Goal: Navigation & Orientation: Find specific page/section

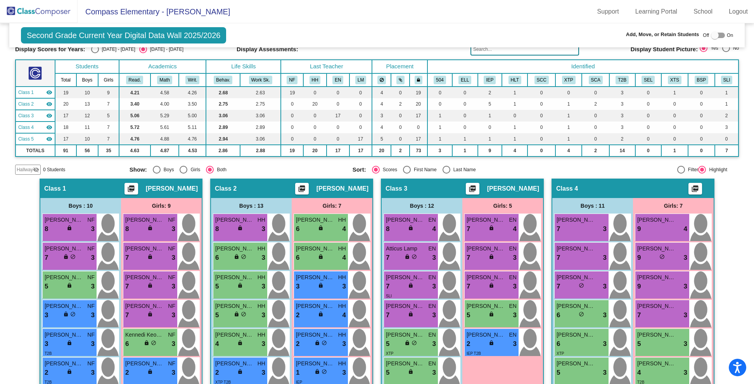
scroll to position [49, 0]
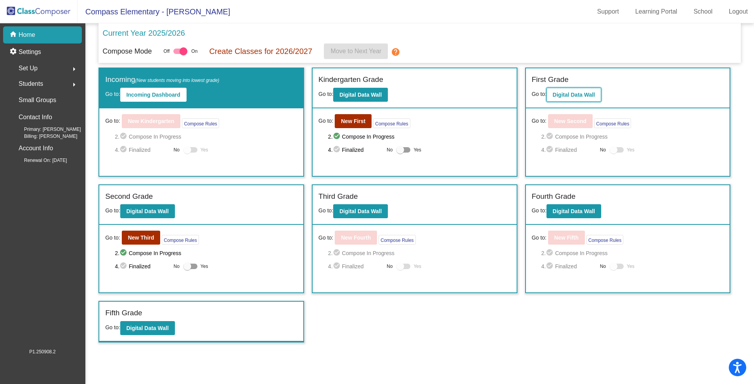
click at [570, 95] on b "Digital Data Wall" at bounding box center [574, 95] width 42 height 6
click at [360, 213] on b "Digital Data Wall" at bounding box center [360, 211] width 42 height 6
click at [135, 237] on b "New Third" at bounding box center [141, 237] width 26 height 6
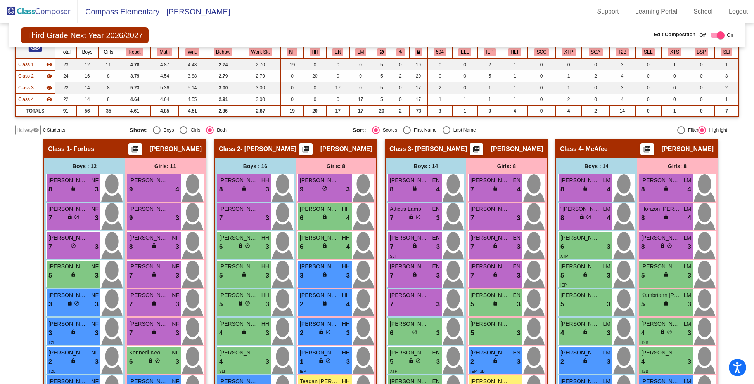
scroll to position [27, 0]
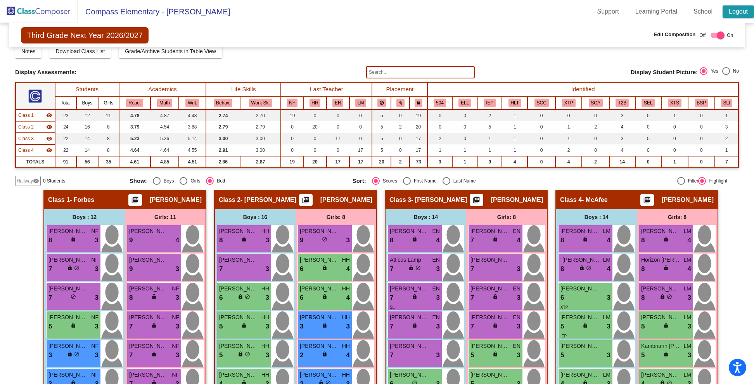
click at [736, 12] on link "Logout" at bounding box center [738, 11] width 31 height 12
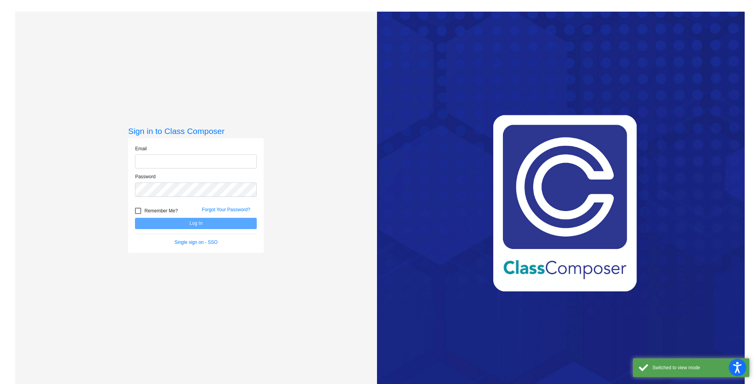
type input "[EMAIL_ADDRESS][PERSON_NAME][DOMAIN_NAME]"
